Goal: Task Accomplishment & Management: Manage account settings

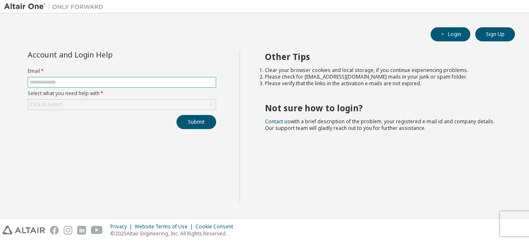
click at [189, 81] on input "text" at bounding box center [122, 82] width 184 height 7
click at [199, 103] on div "Click to select" at bounding box center [122, 105] width 188 height 10
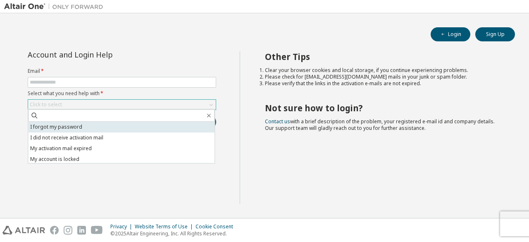
click at [192, 122] on li "I forgot my password" at bounding box center [121, 127] width 187 height 11
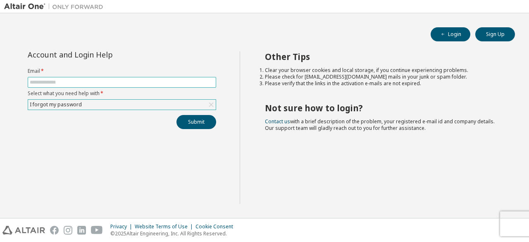
click at [175, 82] on input "text" at bounding box center [122, 82] width 184 height 7
type input "**********"
click at [207, 120] on button "Submit" at bounding box center [197, 122] width 40 height 14
